Goal: Task Accomplishment & Management: Use online tool/utility

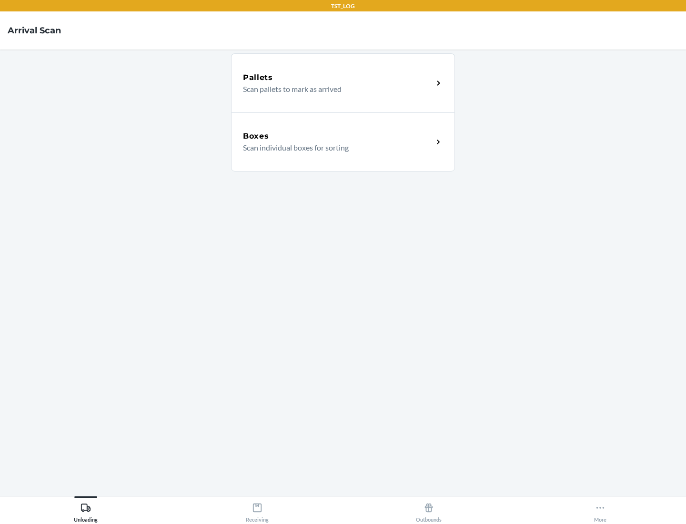
click at [338, 136] on div "Boxes" at bounding box center [338, 136] width 190 height 11
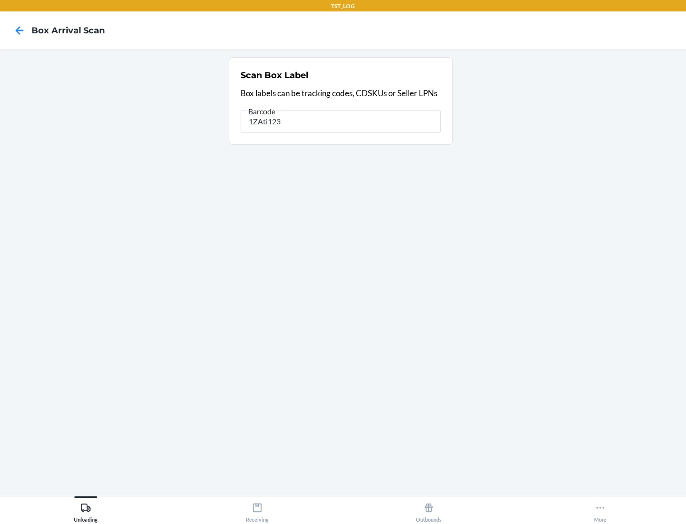
type input "1ZAti123"
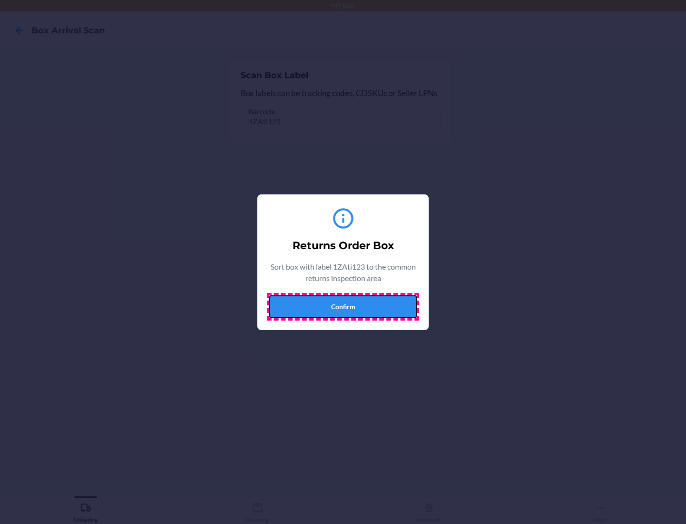
click at [343, 306] on button "Confirm" at bounding box center [343, 306] width 148 height 23
